Goal: Navigation & Orientation: Find specific page/section

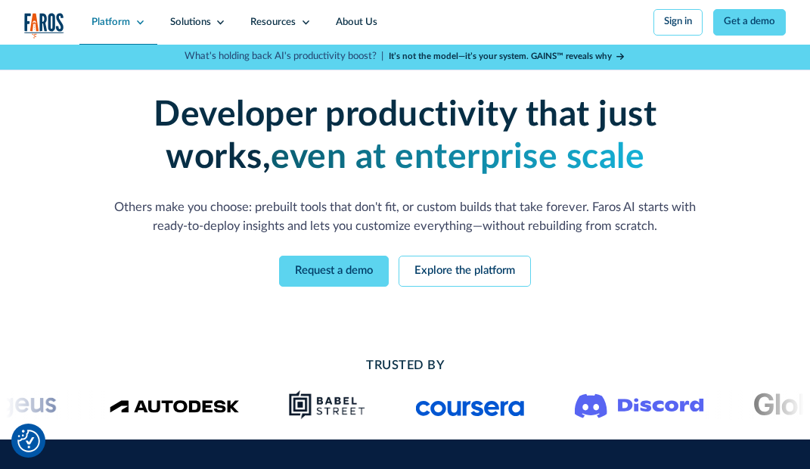
click at [136, 28] on div "Platform" at bounding box center [118, 22] width 79 height 45
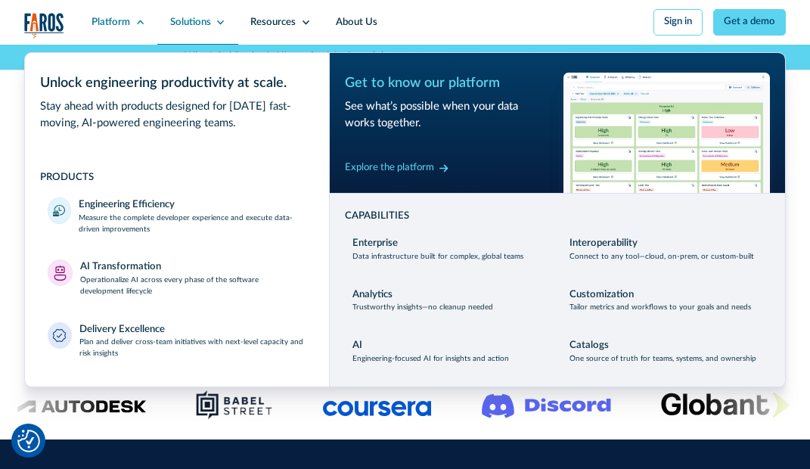
click at [216, 23] on icon at bounding box center [221, 22] width 10 height 10
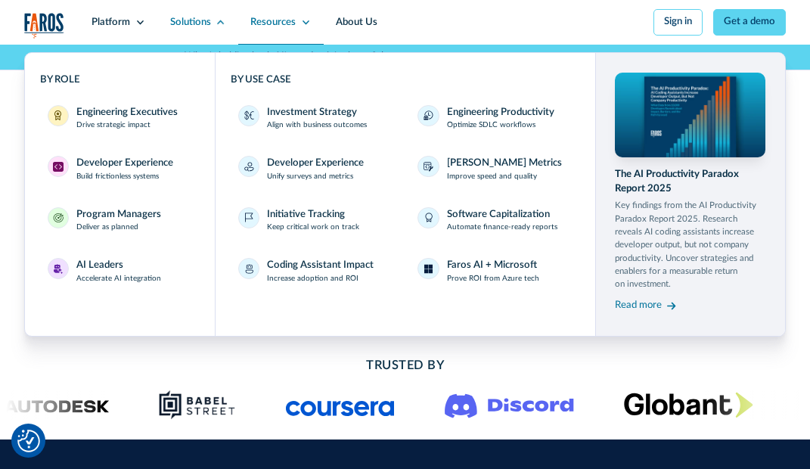
click at [292, 29] on div "Resources" at bounding box center [272, 22] width 45 height 15
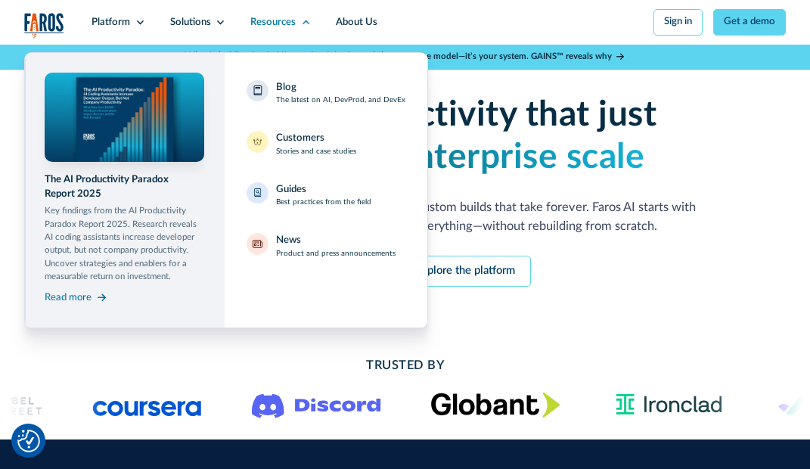
click at [536, 213] on nav "The AI Productivity Paradox Report 2025 Key findings from the AI Productivity P…" at bounding box center [405, 187] width 762 height 284
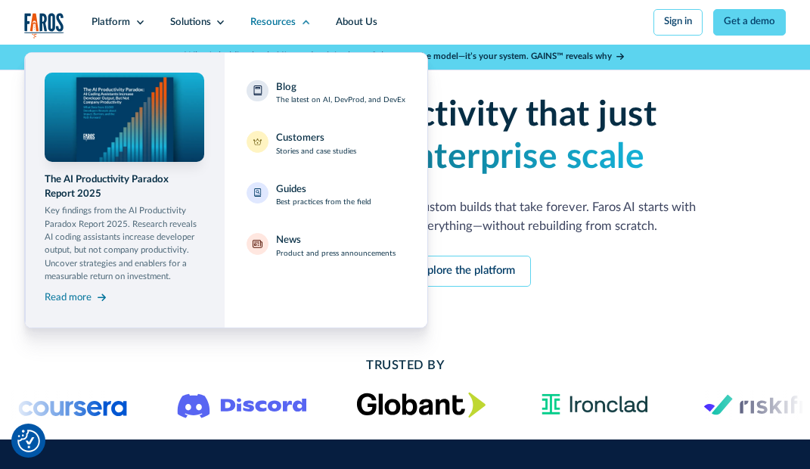
click at [54, 20] on img "home" at bounding box center [44, 26] width 40 height 26
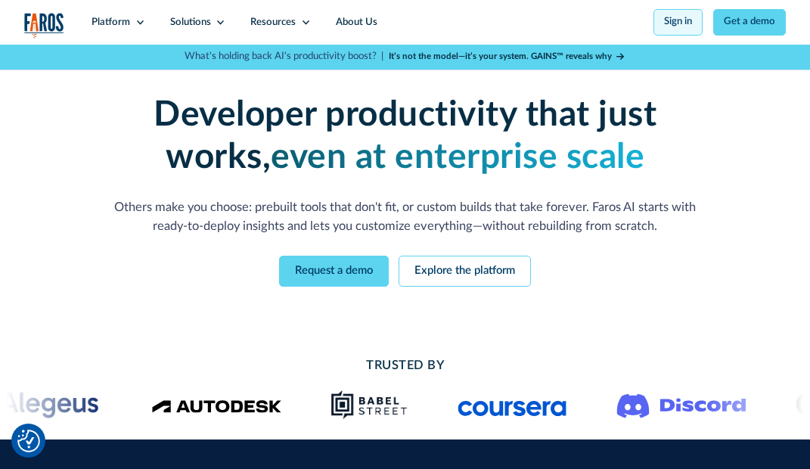
click at [680, 30] on link "Sign in" at bounding box center [678, 22] width 49 height 26
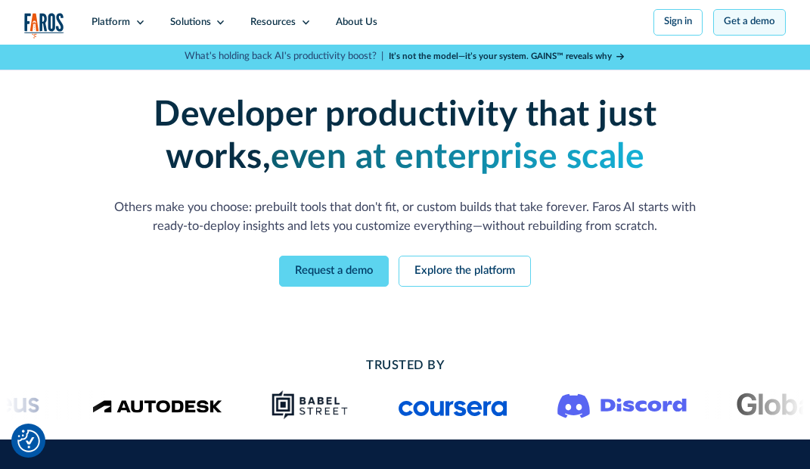
click at [735, 25] on link "Get a demo" at bounding box center [749, 22] width 73 height 26
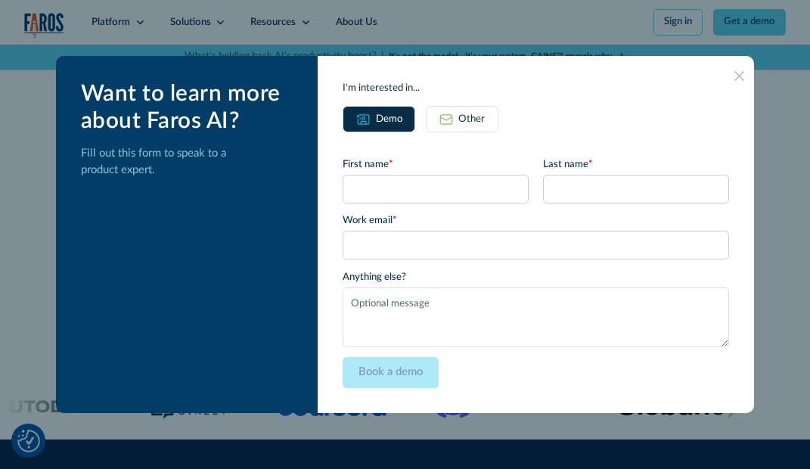
click at [735, 72] on icon at bounding box center [740, 76] width 10 height 10
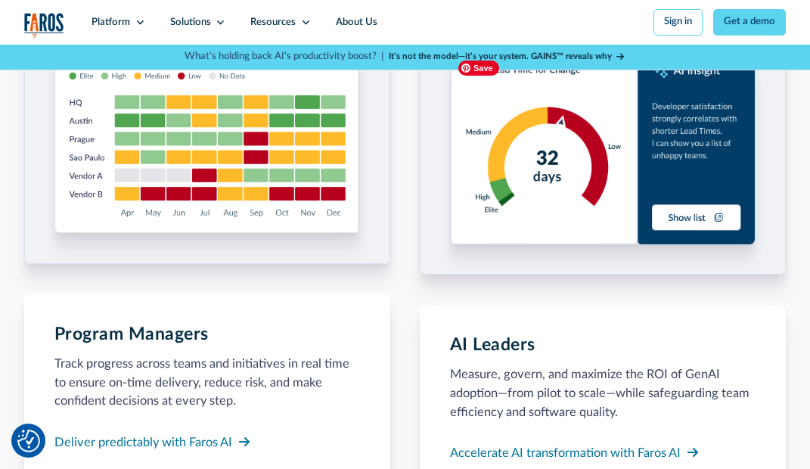
scroll to position [1363, 0]
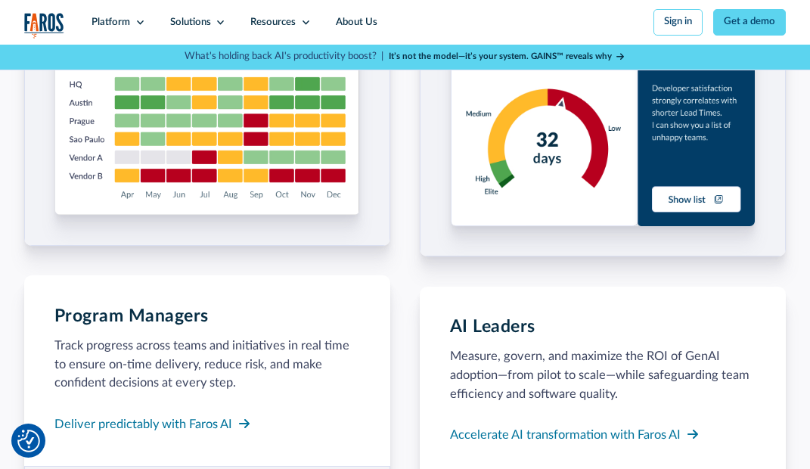
click at [36, 17] on img "home" at bounding box center [44, 26] width 40 height 26
